Goal: Book appointment/travel/reservation

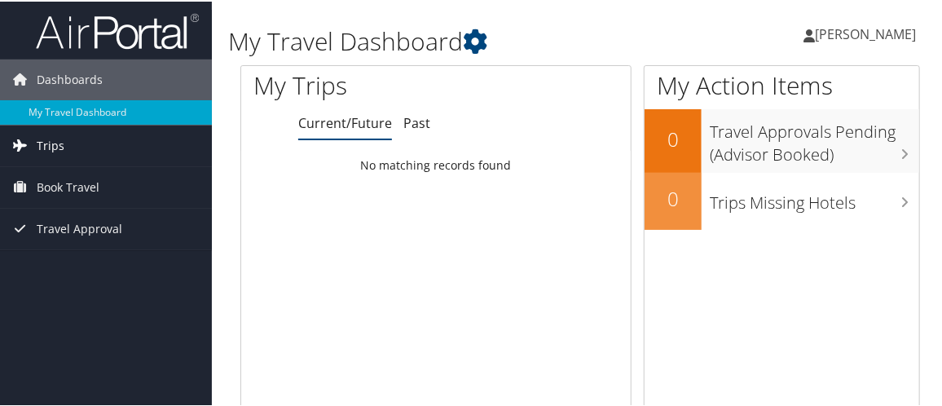
click at [60, 143] on span "Trips" at bounding box center [51, 144] width 28 height 41
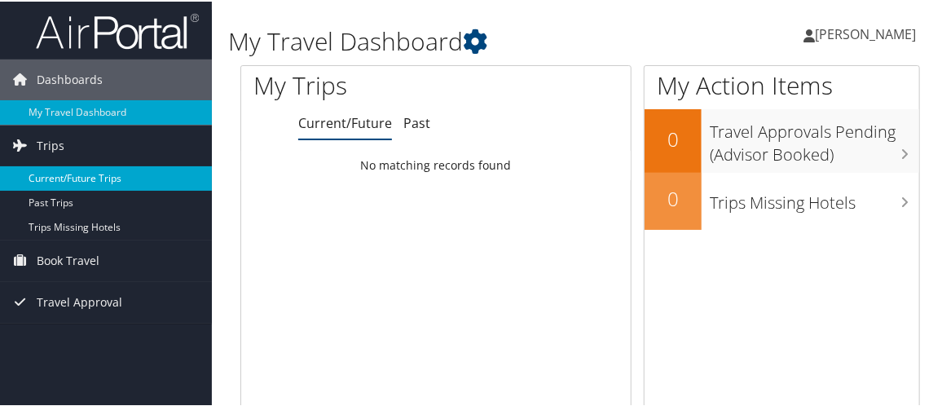
click at [67, 175] on link "Current/Future Trips" at bounding box center [106, 177] width 212 height 24
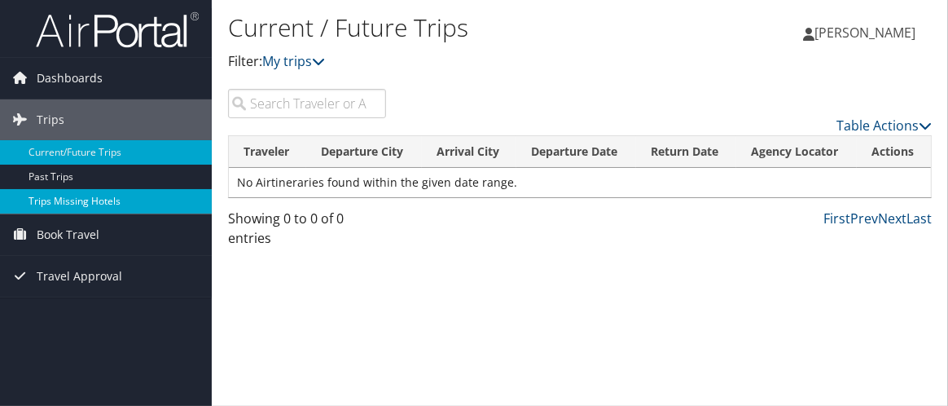
click at [90, 200] on link "Trips Missing Hotels" at bounding box center [106, 201] width 212 height 24
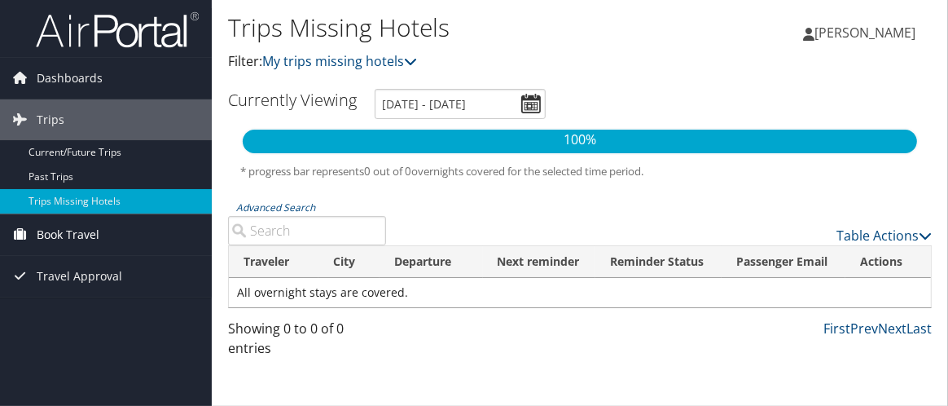
click at [77, 234] on span "Book Travel" at bounding box center [68, 234] width 63 height 41
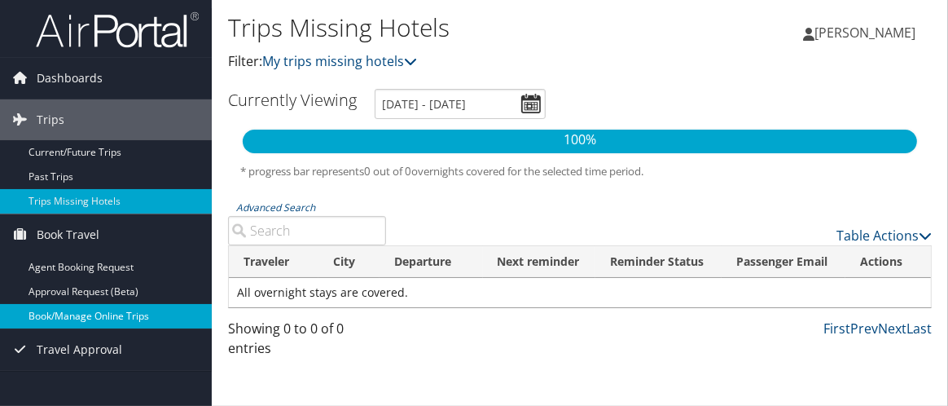
click at [79, 313] on link "Book/Manage Online Trips" at bounding box center [106, 316] width 212 height 24
